Goal: Information Seeking & Learning: Learn about a topic

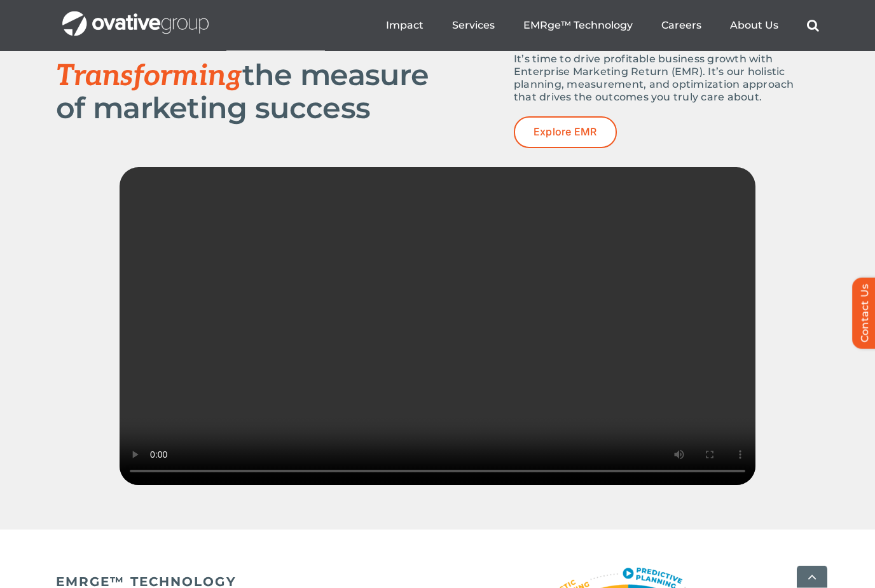
scroll to position [1743, 0]
click at [718, 100] on span "People" at bounding box center [704, 101] width 41 height 18
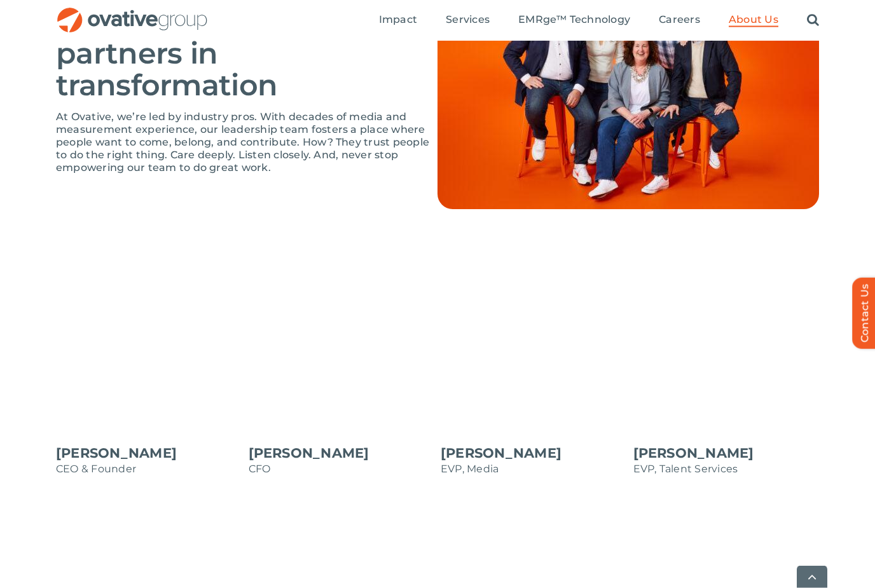
scroll to position [904, 0]
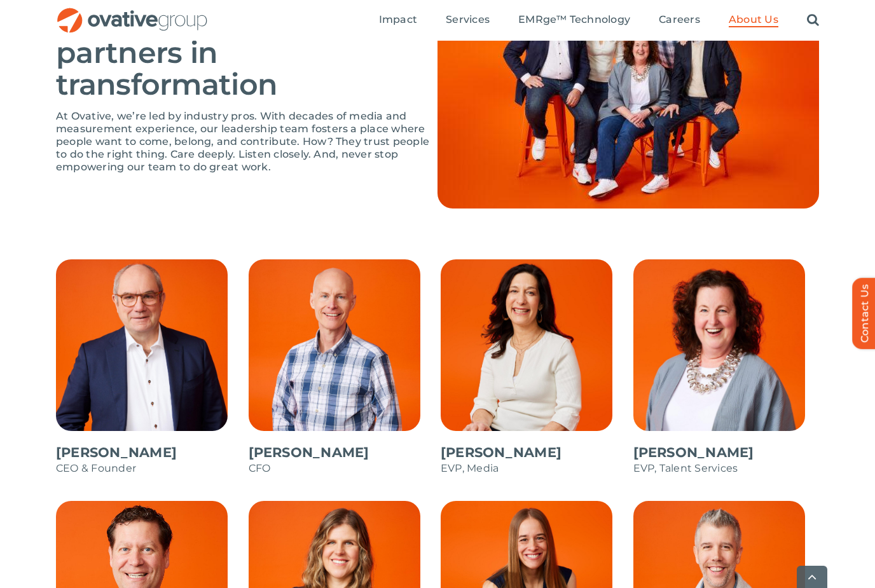
click at [109, 409] on span at bounding box center [149, 373] width 186 height 229
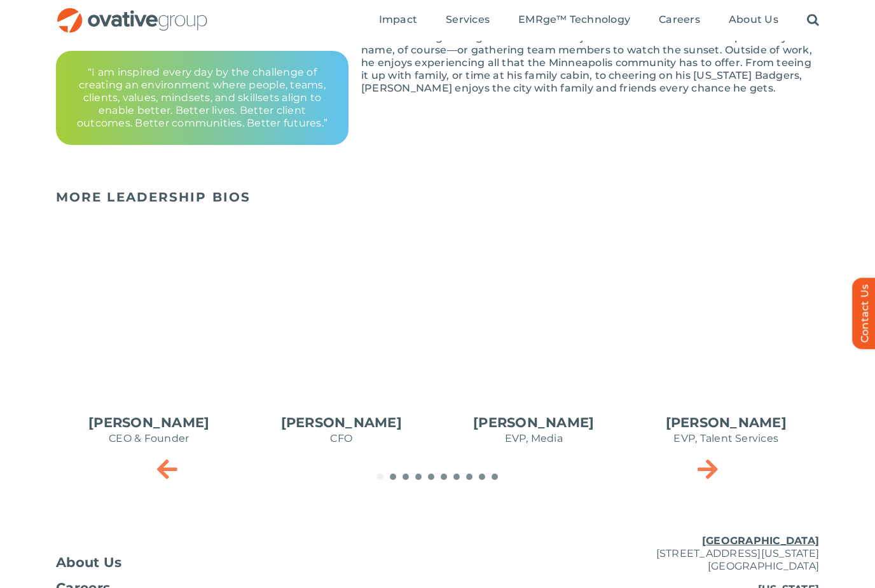
scroll to position [450, 0]
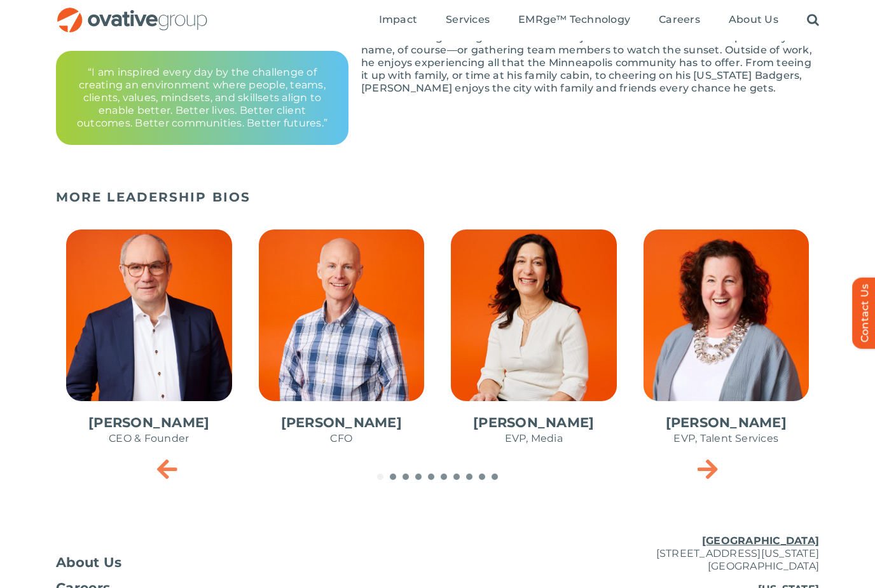
click at [321, 346] on span "2 / 10" at bounding box center [342, 344] width 186 height 249
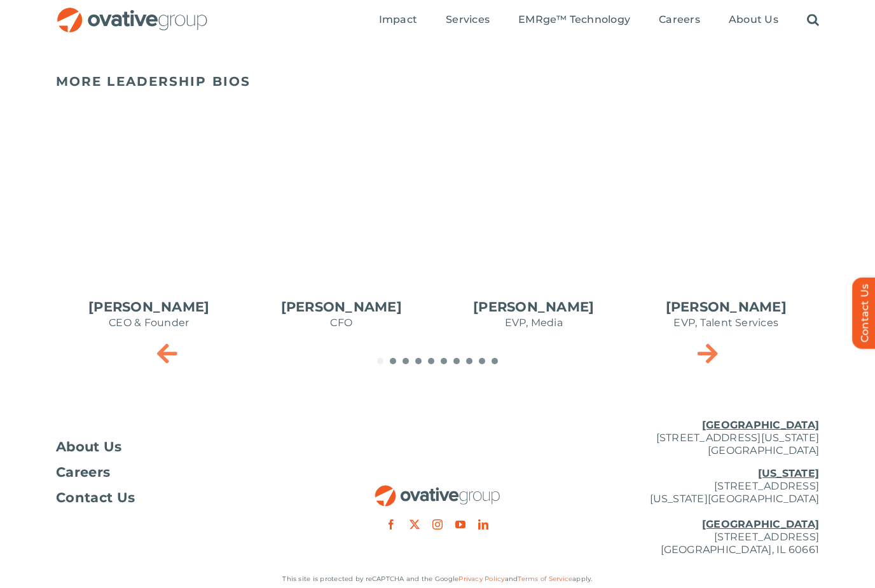
scroll to position [553, 0]
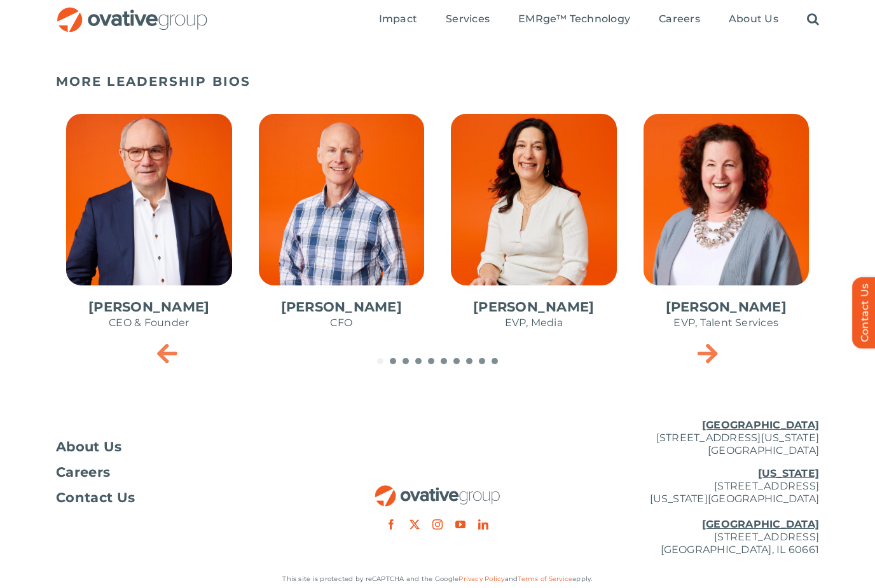
click at [66, 473] on span "Careers" at bounding box center [83, 473] width 54 height 13
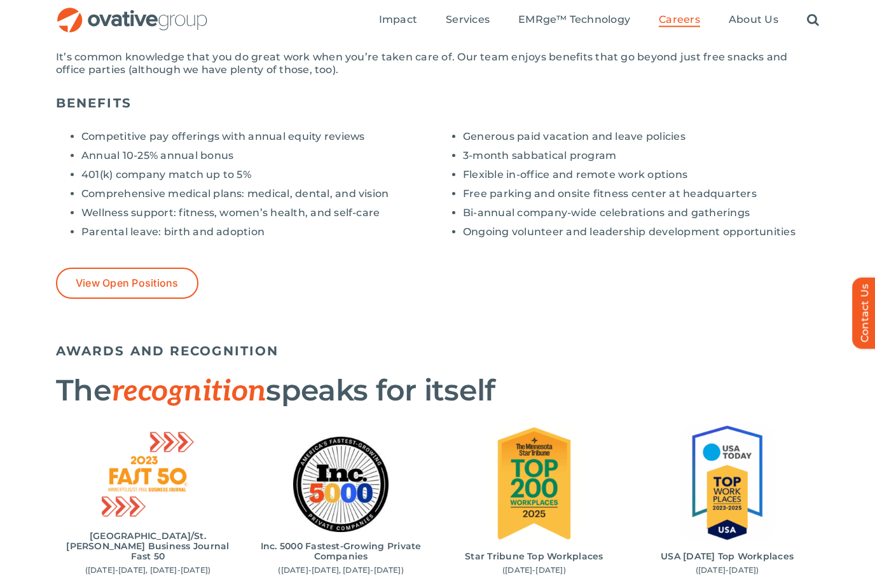
scroll to position [1021, 0]
click at [92, 291] on link "View Open Positions" at bounding box center [127, 283] width 142 height 31
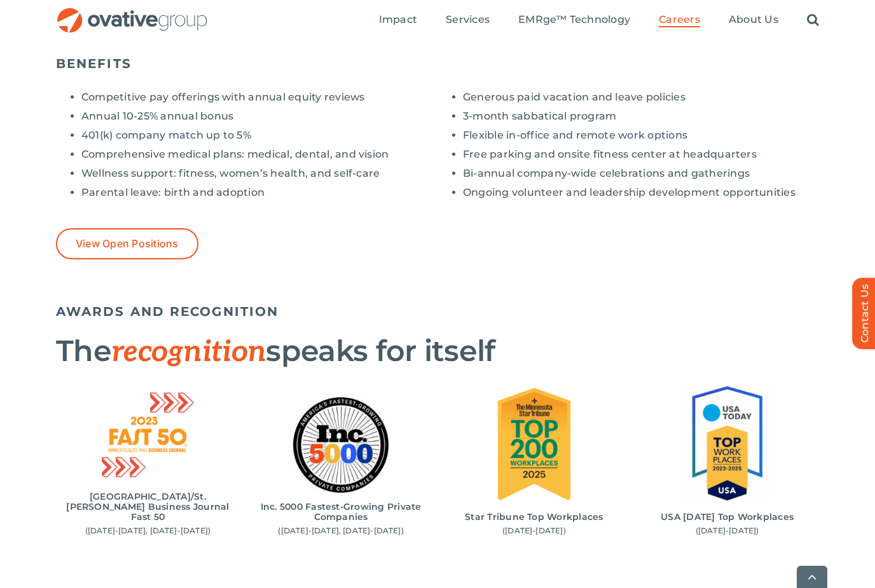
scroll to position [1062, 0]
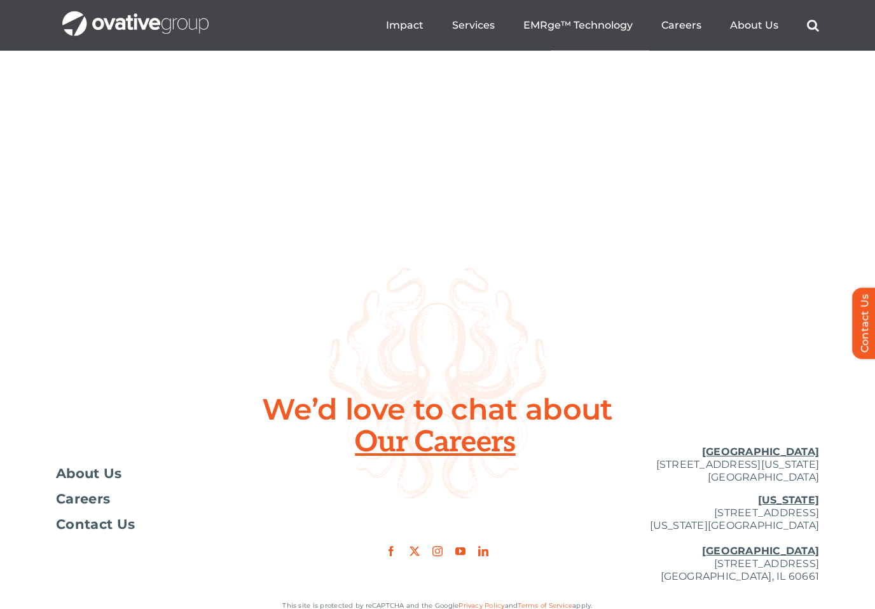
scroll to position [4541, 0]
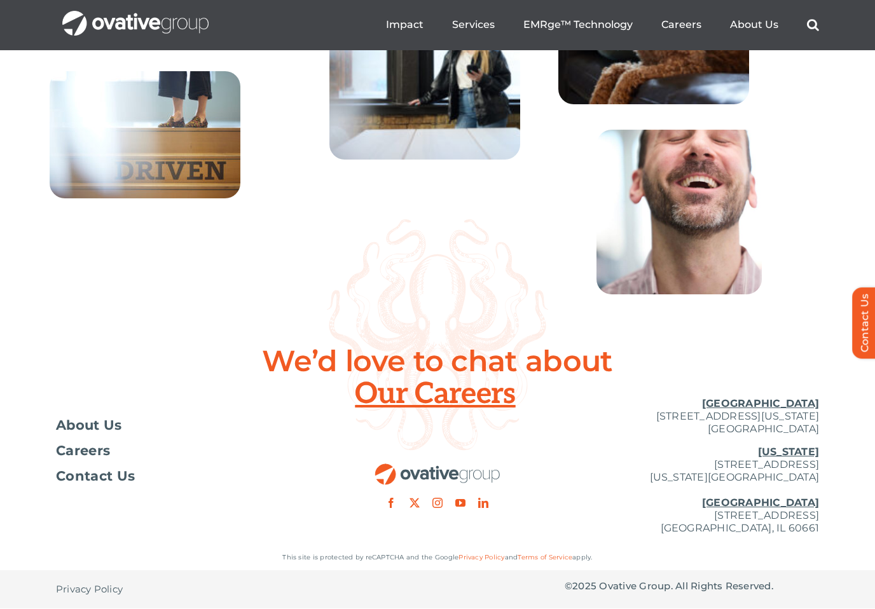
click at [73, 432] on span "About Us" at bounding box center [89, 426] width 66 height 13
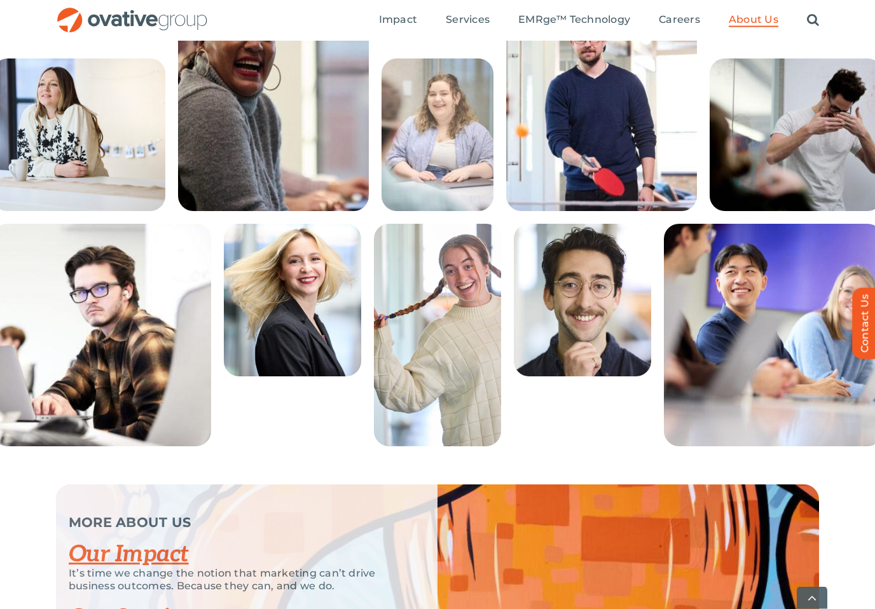
scroll to position [2233, 0]
click at [276, 343] on img at bounding box center [292, 300] width 137 height 153
click at [285, 354] on img at bounding box center [292, 300] width 137 height 153
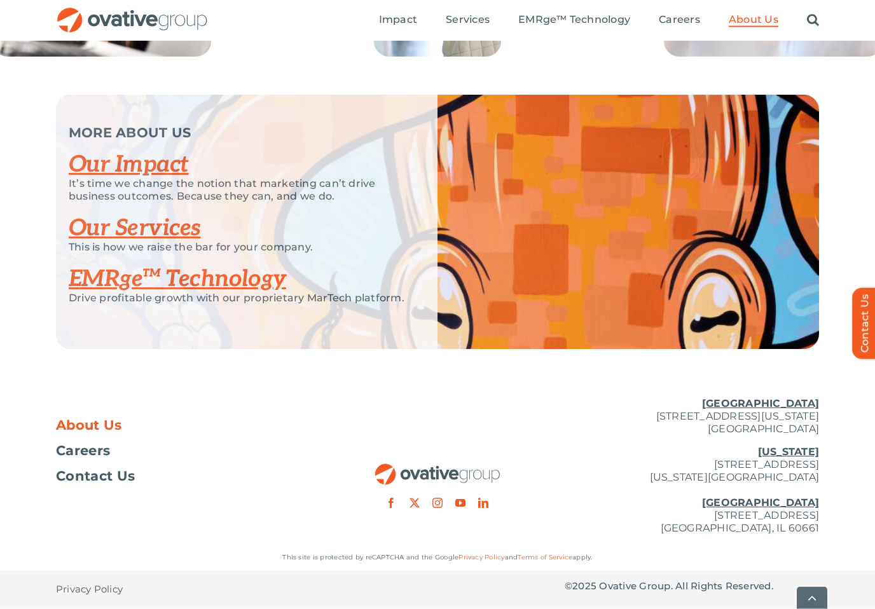
scroll to position [2641, 0]
click at [106, 179] on link "Our Impact" at bounding box center [129, 165] width 120 height 28
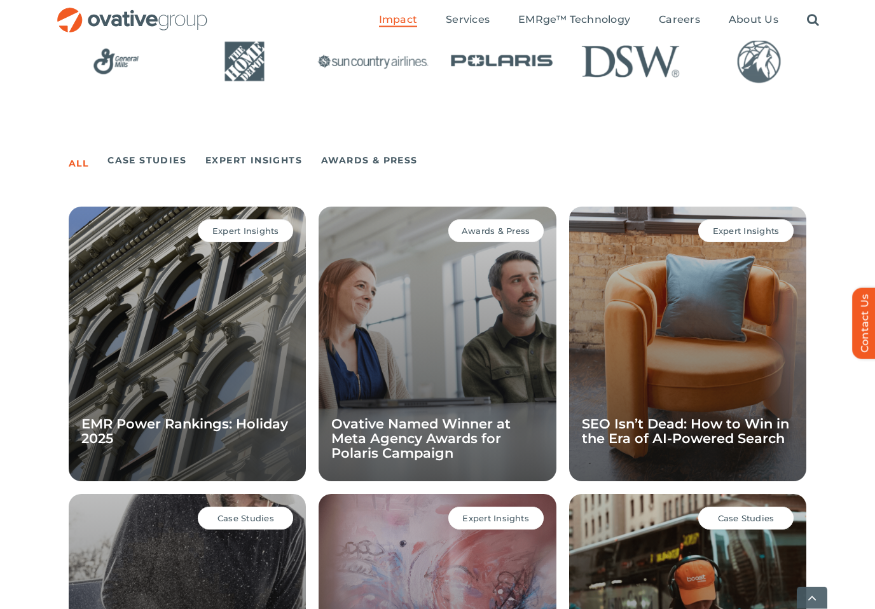
scroll to position [797, 0]
